Goal: Task Accomplishment & Management: Manage account settings

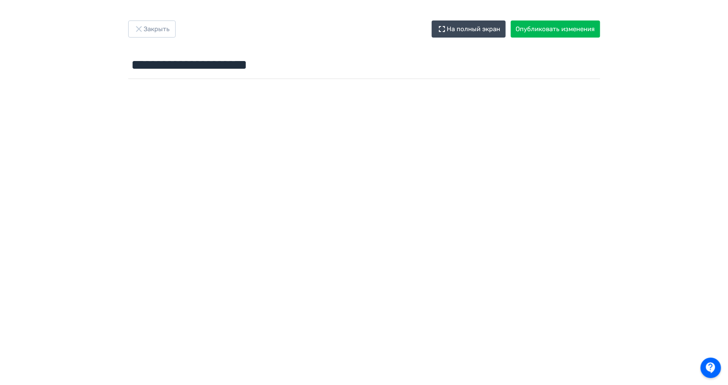
click at [138, 32] on icon "button" at bounding box center [139, 29] width 10 height 10
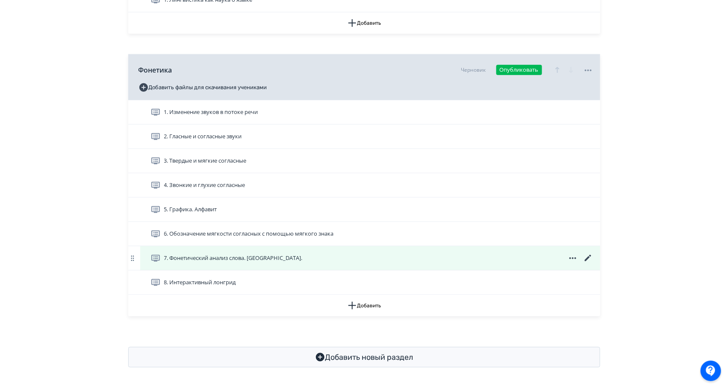
scroll to position [246, 0]
click at [584, 254] on icon at bounding box center [588, 259] width 10 height 10
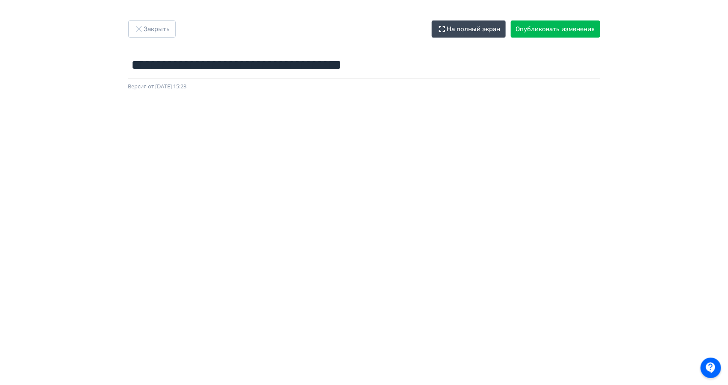
click at [147, 28] on button "Закрыть" at bounding box center [151, 29] width 47 height 17
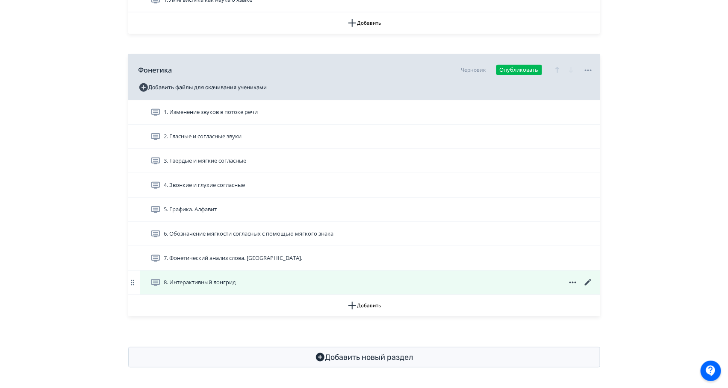
scroll to position [246, 0]
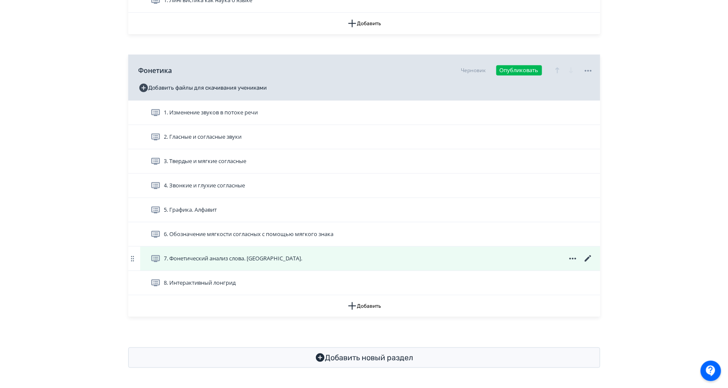
click at [587, 254] on icon at bounding box center [588, 259] width 10 height 10
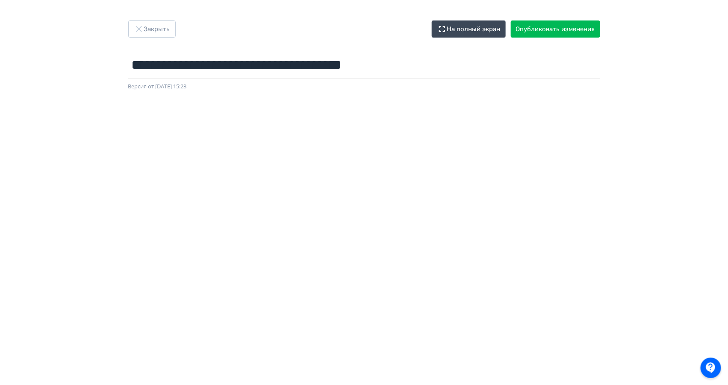
click at [639, 52] on div "**********" at bounding box center [364, 193] width 728 height 344
click at [702, 0] on div "**********" at bounding box center [364, 192] width 728 height 385
click at [135, 32] on icon "button" at bounding box center [139, 29] width 10 height 10
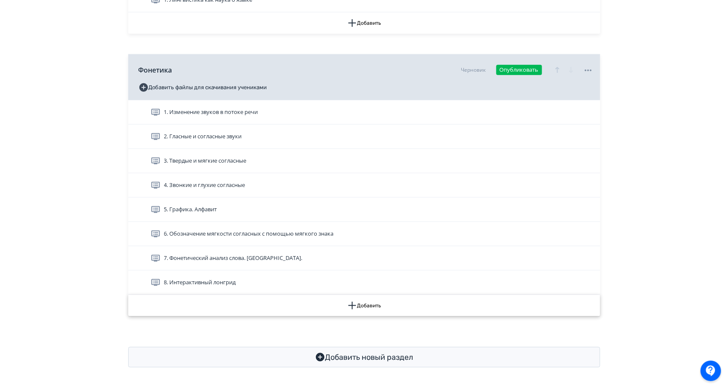
scroll to position [246, 0]
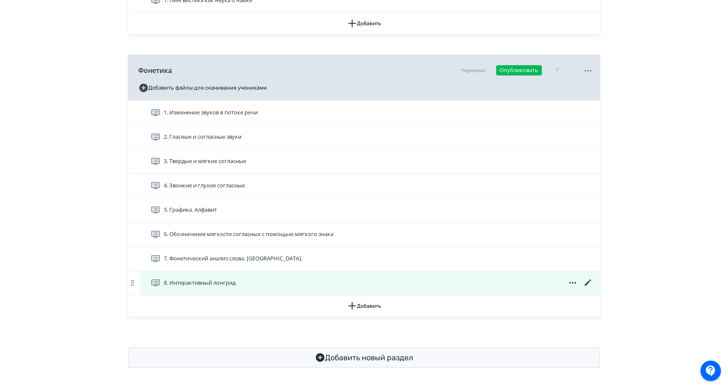
click at [586, 281] on icon at bounding box center [588, 283] width 10 height 10
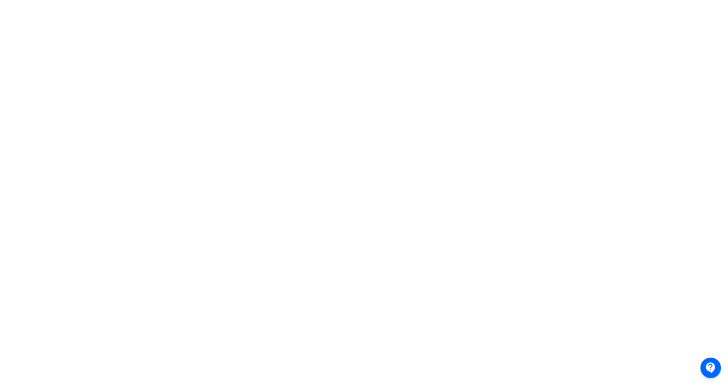
scroll to position [98, 0]
